Goal: Information Seeking & Learning: Check status

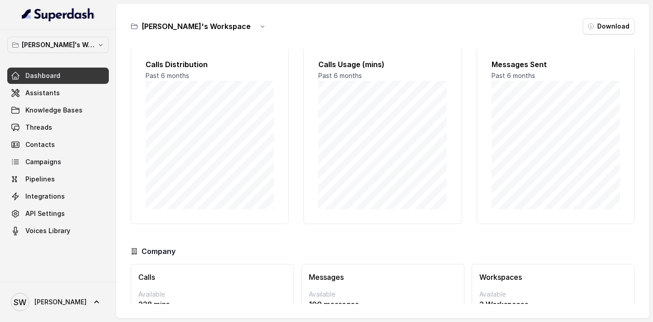
scroll to position [59, 0]
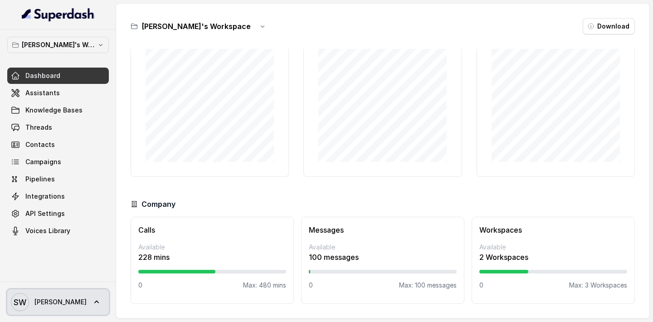
click at [92, 304] on icon at bounding box center [96, 302] width 9 height 9
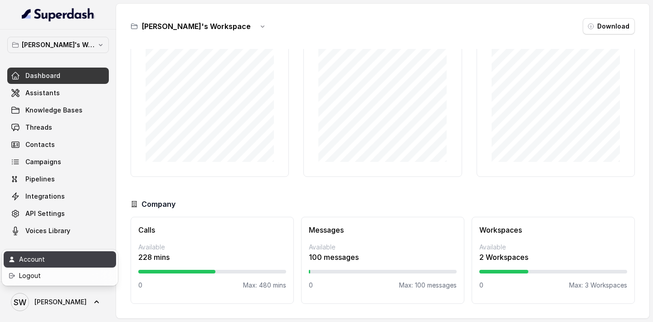
click at [66, 262] on div "Account" at bounding box center [57, 259] width 77 height 11
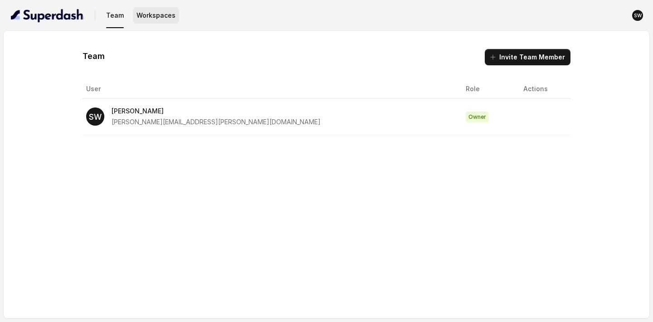
click at [154, 21] on button "Workspaces" at bounding box center [156, 15] width 46 height 16
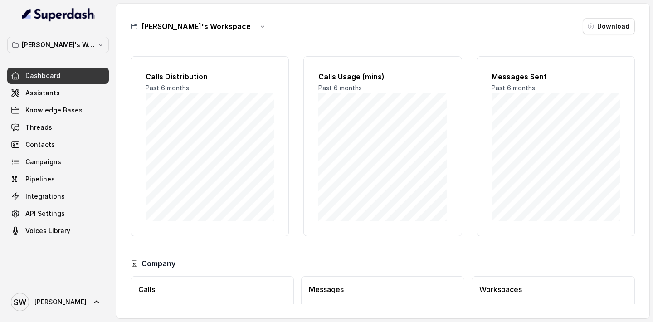
scroll to position [59, 0]
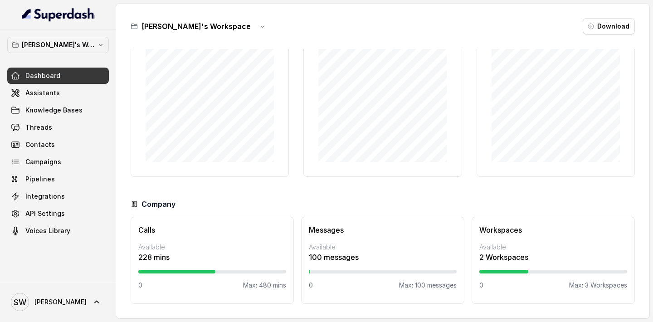
click at [228, 244] on p "Available" at bounding box center [212, 247] width 148 height 9
click at [230, 277] on div "Calls Available 228 mins 0 Max: 480 mins" at bounding box center [212, 260] width 163 height 87
